Goal: Check status: Check status

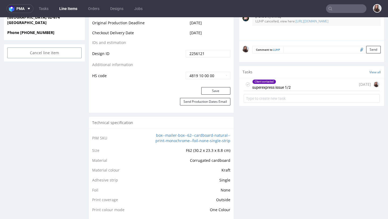
scroll to position [279, 0]
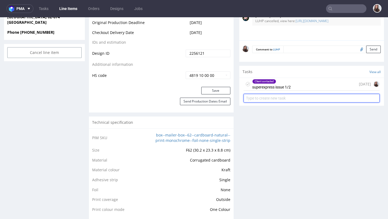
click at [340, 97] on input "text" at bounding box center [312, 98] width 136 height 9
type input "refund"
click at [297, 98] on input "text" at bounding box center [312, 98] width 136 height 9
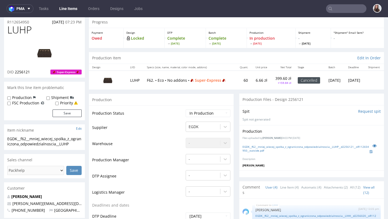
scroll to position [0, 0]
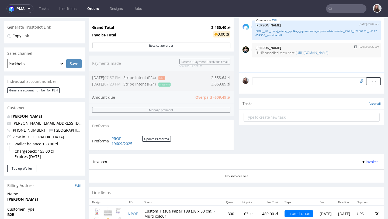
scroll to position [116, 0]
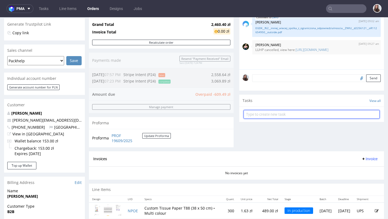
click at [287, 117] on input "text" at bounding box center [312, 114] width 136 height 9
type input "refund"
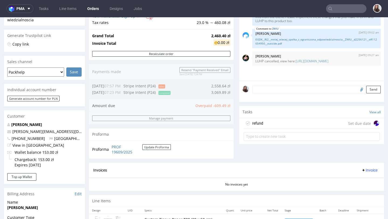
scroll to position [101, 0]
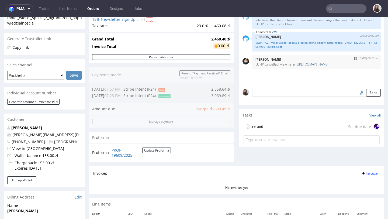
click at [300, 67] on link "https://platform.packhelp.com/pma/line-items/7289327/orders/R112654950" at bounding box center [312, 64] width 33 height 5
click at [271, 129] on div "refund Set due date" at bounding box center [312, 126] width 136 height 11
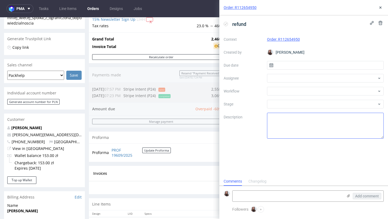
scroll to position [4, 0]
click at [345, 22] on div "refund" at bounding box center [304, 24] width 160 height 9
click at [294, 22] on div "refund" at bounding box center [304, 24] width 160 height 9
click at [271, 151] on div "refund LUHP Context Order: R112654950 Created by Sandra Beśka Due date Assignee…" at bounding box center [303, 95] width 169 height 161
click at [292, 65] on input "text" at bounding box center [325, 65] width 117 height 9
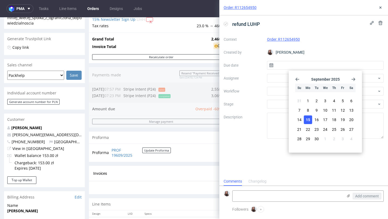
click at [308, 120] on span "15" at bounding box center [308, 119] width 4 height 5
type input "15/09/2025"
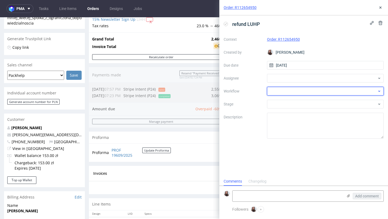
click at [291, 87] on div at bounding box center [325, 91] width 117 height 9
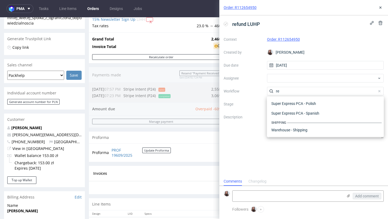
scroll to position [130, 0]
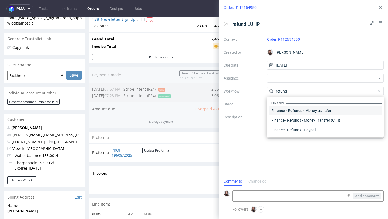
type input "refund"
click at [322, 110] on div "Finance - Refunds - Money transfer" at bounding box center [325, 111] width 113 height 10
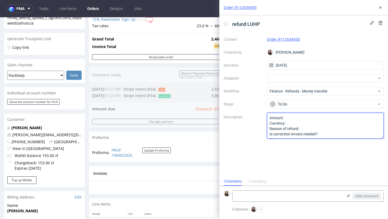
click at [297, 118] on textarea "Amount: Currency: Reason of refund: Is correction invoice needed?: Other:" at bounding box center [325, 126] width 117 height 26
click at [320, 128] on textarea "Amount: Currency: Reason of refund: Is correction invoice needed?: Other:" at bounding box center [325, 126] width 117 height 26
click at [332, 129] on textarea "Amount: Currency: Reason of refund: Is correction invoice needed?: Other:" at bounding box center [325, 126] width 117 height 26
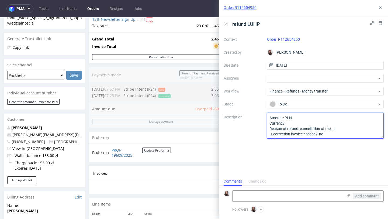
type textarea "Amount: PLN Currency: Reason of refund: cancellation of the LI Is correction in…"
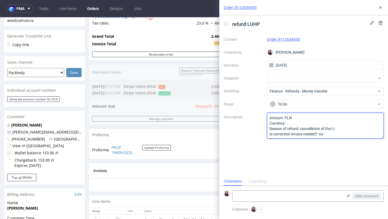
scroll to position [105, 0]
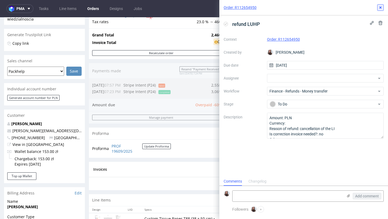
click at [382, 9] on icon at bounding box center [380, 7] width 4 height 4
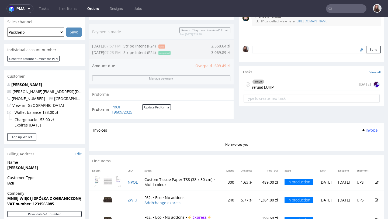
scroll to position [144, 0]
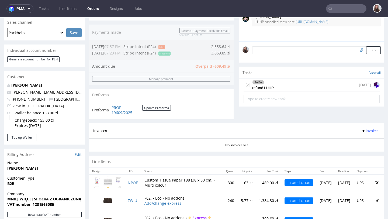
click at [275, 91] on div "To Do refund LUHP today" at bounding box center [312, 85] width 136 height 13
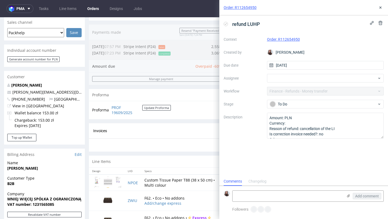
scroll to position [4, 0]
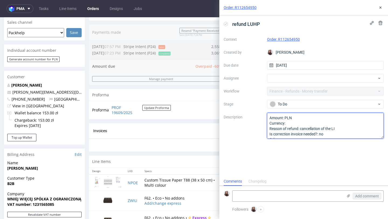
click at [296, 122] on textarea "Amount: PLN Currency: Reason of refund: cancellation of the LI Is correction in…" at bounding box center [325, 126] width 117 height 26
type textarea "Amount: PLN Currency: 609, Reason of refund: cancellation of the LI Is correcti…"
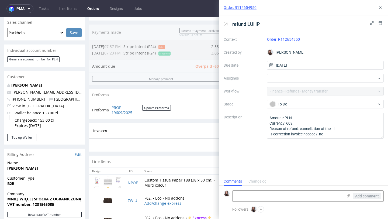
click at [377, 10] on div "Order: R112654950" at bounding box center [303, 7] width 169 height 15
click at [383, 9] on button at bounding box center [380, 7] width 6 height 6
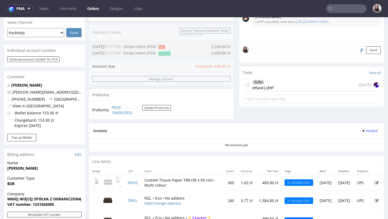
click at [301, 90] on div "To Do refund LUHP today" at bounding box center [312, 85] width 136 height 13
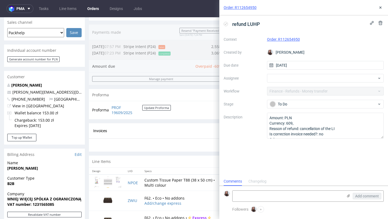
scroll to position [4, 0]
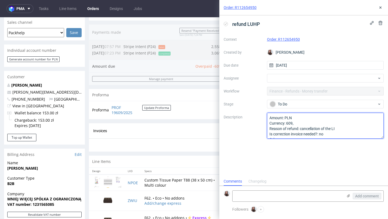
click at [302, 123] on textarea "Amount: PLN Currency: 609, Reason of refund: cancellation of the LI Is correcti…" at bounding box center [325, 126] width 117 height 26
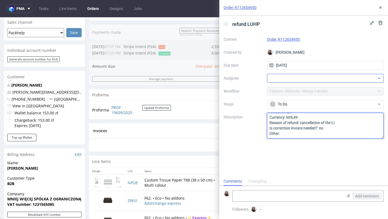
type textarea "Amount: PLN Currency: 609,49 Reason of refund: cancellation of the LI Is correc…"
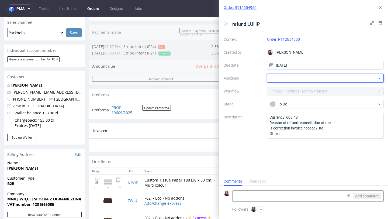
click at [320, 78] on div at bounding box center [325, 78] width 117 height 9
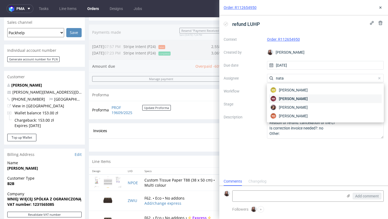
type input "nata"
click at [306, 97] on span "[PERSON_NAME]" at bounding box center [293, 98] width 29 height 5
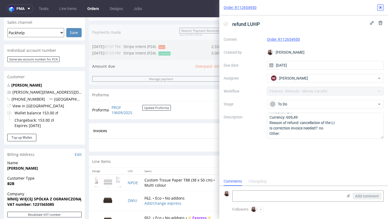
click at [381, 6] on icon at bounding box center [380, 7] width 4 height 4
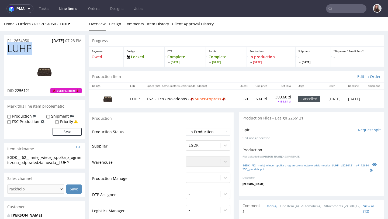
drag, startPoint x: 32, startPoint y: 48, endPoint x: 9, endPoint y: 48, distance: 22.9
click at [9, 48] on h1 "LUHP" at bounding box center [44, 48] width 74 height 11
copy span "LUHP"
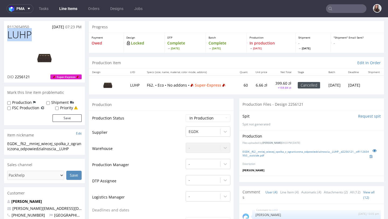
scroll to position [14, 0]
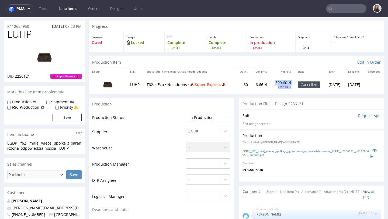
drag, startPoint x: 277, startPoint y: 86, endPoint x: 260, endPoint y: 81, distance: 18.4
click at [271, 81] on td "399.60 zł +159.84 zł" at bounding box center [283, 84] width 24 height 19
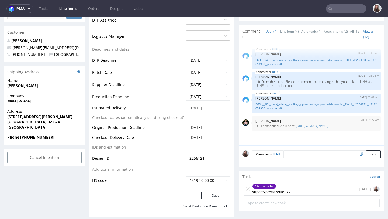
scroll to position [0, 0]
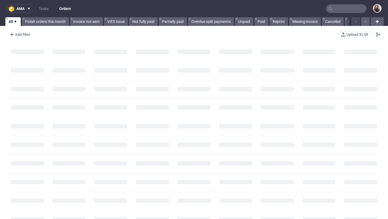
click at [347, 10] on input "text" at bounding box center [346, 8] width 40 height 9
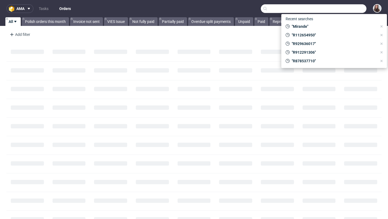
paste input "R548334143"
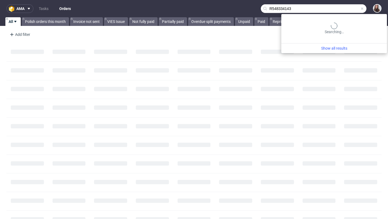
type input "R548334143"
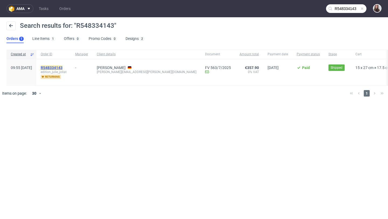
click at [63, 66] on mark "R548334143" at bounding box center [52, 67] width 22 height 4
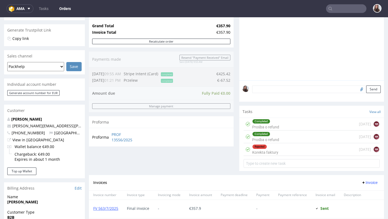
scroll to position [109, 0]
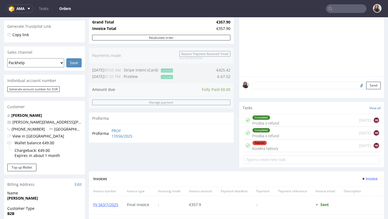
click at [285, 139] on div "Completed Prośba o refund 11 days ago NK" at bounding box center [312, 133] width 136 height 13
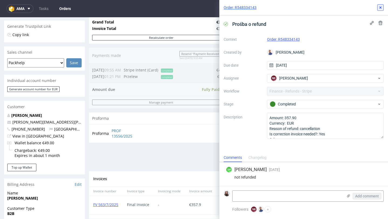
click at [381, 10] on button at bounding box center [380, 7] width 6 height 6
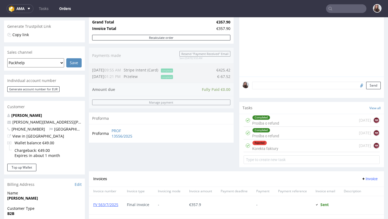
click at [285, 124] on div "Completed Prośba o refund 3 months ago NK" at bounding box center [312, 120] width 136 height 13
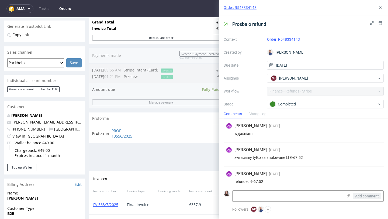
scroll to position [4, 0]
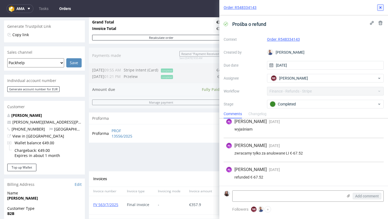
click at [381, 7] on icon at bounding box center [380, 7] width 4 height 4
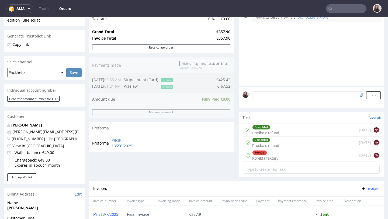
scroll to position [99, 0]
click at [281, 157] on div "Rejected Korekta faktury 11 days ago NK" at bounding box center [312, 155] width 136 height 13
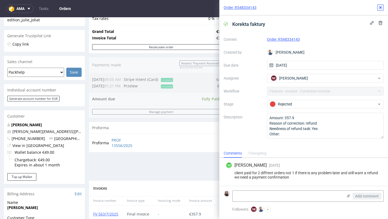
click at [382, 9] on icon at bounding box center [380, 7] width 4 height 4
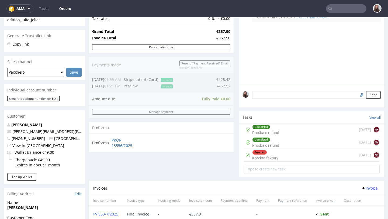
click at [282, 149] on div "Completed Prośba o refund 11 days ago NK" at bounding box center [312, 142] width 136 height 13
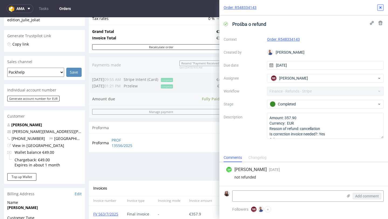
click at [382, 6] on icon at bounding box center [380, 7] width 4 height 4
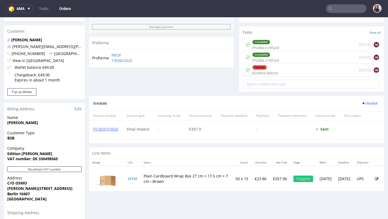
scroll to position [186, 0]
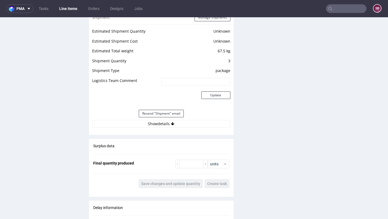
scroll to position [456, 0]
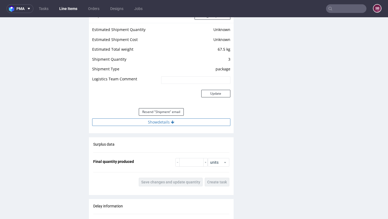
click at [165, 121] on button "Show details" at bounding box center [161, 122] width 138 height 8
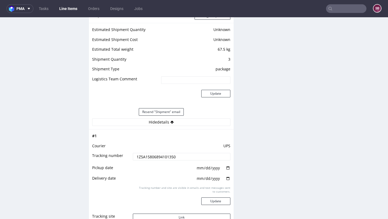
drag, startPoint x: 180, startPoint y: 157, endPoint x: 133, endPoint y: 157, distance: 46.9
click at [133, 157] on input "1Z5A15806894101350" at bounding box center [181, 157] width 97 height 8
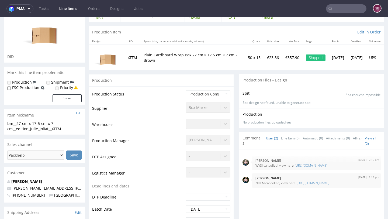
scroll to position [0, 0]
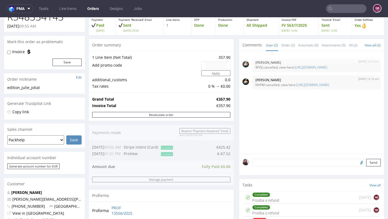
scroll to position [31, 0]
click at [307, 88] on link "https://platform.packhelp.com/pma/line-items/7241625/orders/R548334143" at bounding box center [312, 85] width 33 height 5
click at [295, 70] on link "https://platform.packhelp.com/pma/line-items/7241619/orders/R548334143" at bounding box center [311, 67] width 33 height 5
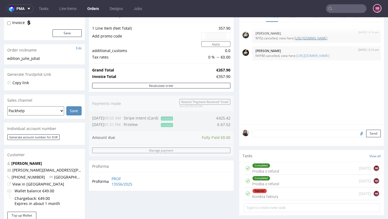
scroll to position [61, 0]
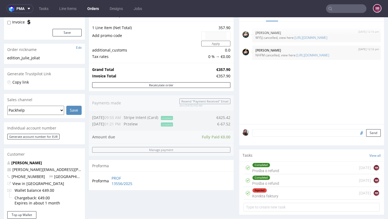
click at [280, 184] on div "Completed Prośba o refund 11 days ago NK" at bounding box center [312, 180] width 136 height 13
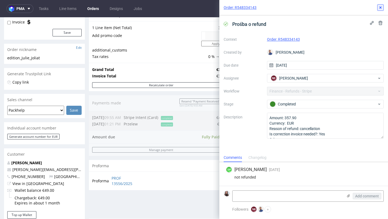
click at [382, 8] on icon at bounding box center [380, 7] width 4 height 4
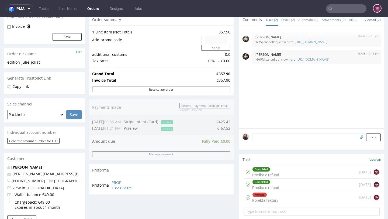
scroll to position [56, 0]
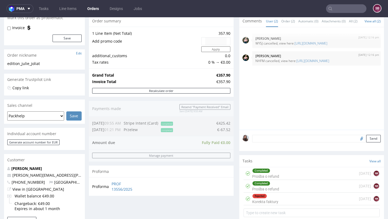
click at [289, 189] on div "Completed Prośba o refund 11 days ago NK" at bounding box center [312, 186] width 136 height 13
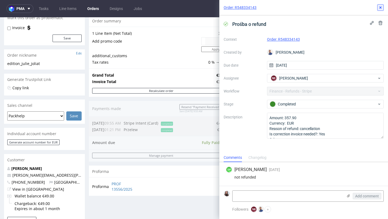
click at [381, 8] on use at bounding box center [381, 7] width 2 height 2
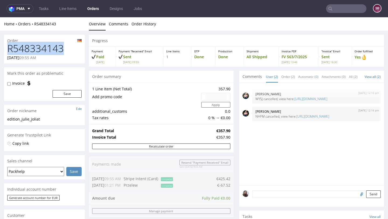
drag, startPoint x: 65, startPoint y: 48, endPoint x: 7, endPoint y: 48, distance: 58.2
click at [7, 48] on div "R548334143 24.06.2025 09:55 AM" at bounding box center [44, 53] width 81 height 20
copy h1 "R548334143"
click at [70, 51] on h1 "R548334143" at bounding box center [44, 48] width 74 height 11
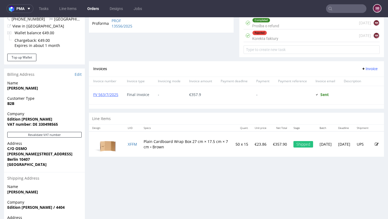
scroll to position [224, 0]
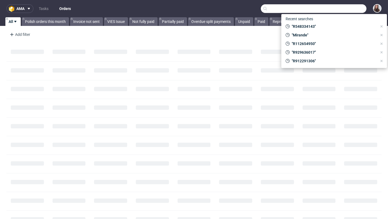
click at [339, 7] on input "text" at bounding box center [314, 8] width 106 height 9
paste input "R429360110"
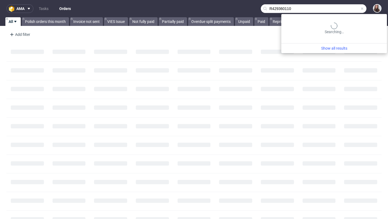
type input "R429360110"
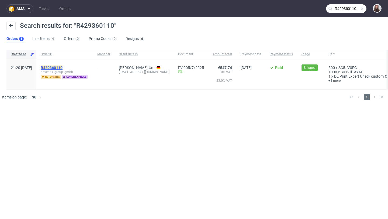
click at [63, 68] on mark "R429360110" at bounding box center [52, 67] width 22 height 4
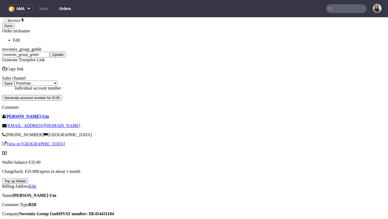
scroll to position [138, 0]
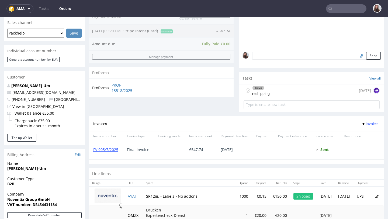
click at [275, 96] on div "To Do reshipping [DATE] MF" at bounding box center [312, 90] width 136 height 13
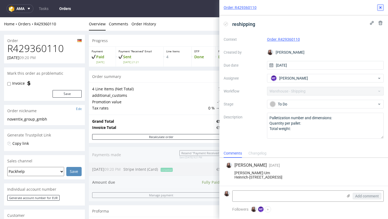
click at [380, 6] on icon at bounding box center [380, 7] width 4 height 4
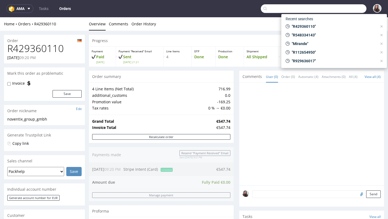
click at [336, 11] on input "text" at bounding box center [314, 8] width 106 height 9
paste input "R263145559"
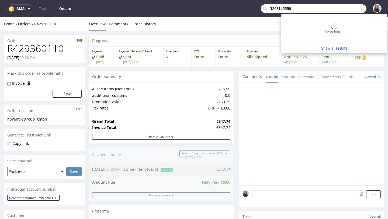
type input "R263145559"
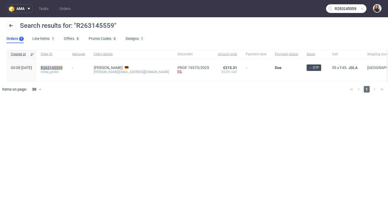
click at [63, 68] on mark "R263145559" at bounding box center [52, 67] width 22 height 4
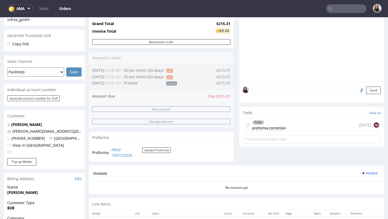
scroll to position [104, 0]
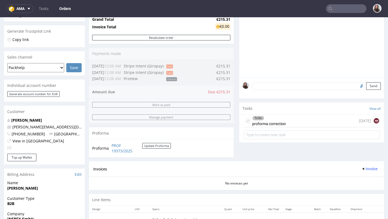
click at [311, 126] on div "To Do proforma correction [DATE] NK" at bounding box center [312, 121] width 136 height 13
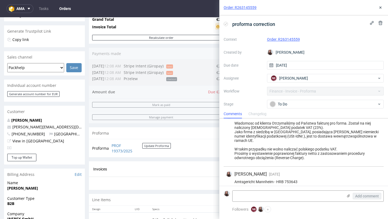
scroll to position [11, 0]
click at [378, 9] on button at bounding box center [380, 7] width 6 height 6
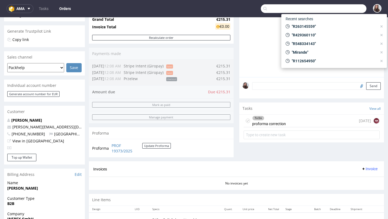
click at [329, 9] on input "text" at bounding box center [314, 8] width 106 height 9
paste input "R830430686"
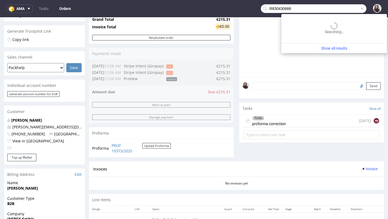
type input "R830430686"
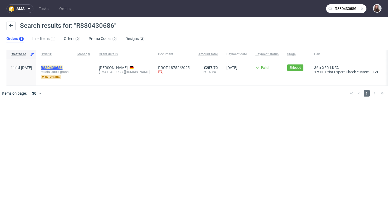
click at [63, 67] on mark "R830430686" at bounding box center [52, 67] width 22 height 4
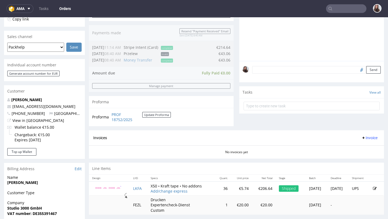
scroll to position [125, 0]
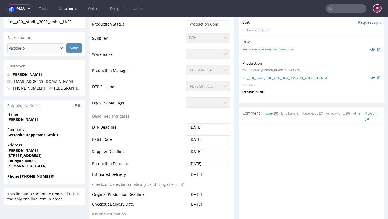
scroll to position [118, 0]
click at [267, 75] on div "ttm__x50__studio_3000_gmbh__LKFA__d2255749__oR830430686.pdf" at bounding box center [312, 77] width 138 height 6
click at [269, 77] on link "ttm__x50__studio_3000_gmbh__LKFA__d2255749__oR830430686.pdf" at bounding box center [285, 78] width 85 height 4
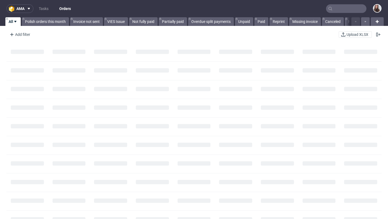
click at [349, 10] on input "text" at bounding box center [346, 8] width 40 height 9
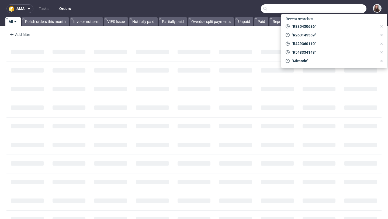
paste input "R238069165"
type input "R238069165"
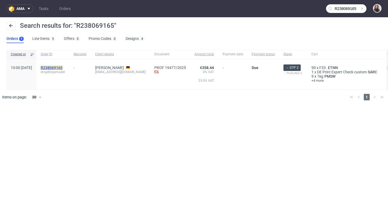
click at [63, 68] on mark "R238069165" at bounding box center [52, 67] width 22 height 4
